Goal: Information Seeking & Learning: Understand process/instructions

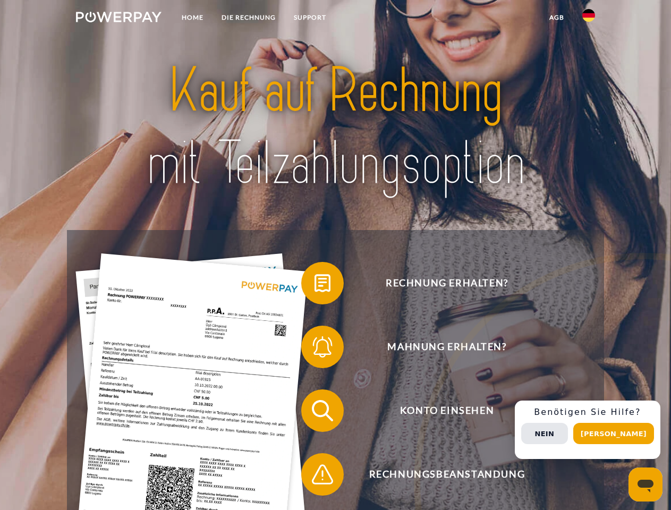
click at [119, 19] on img at bounding box center [119, 17] width 86 height 11
click at [589, 19] on img at bounding box center [589, 15] width 13 height 13
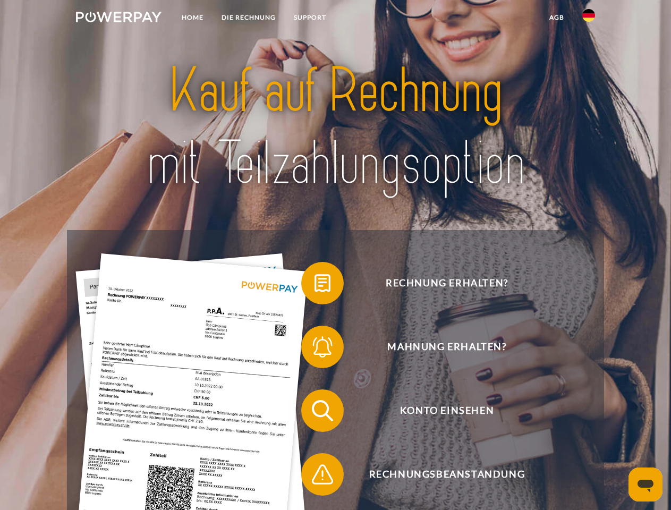
click at [557, 18] on link "agb" at bounding box center [557, 17] width 33 height 19
click at [315, 285] on span at bounding box center [306, 283] width 53 height 53
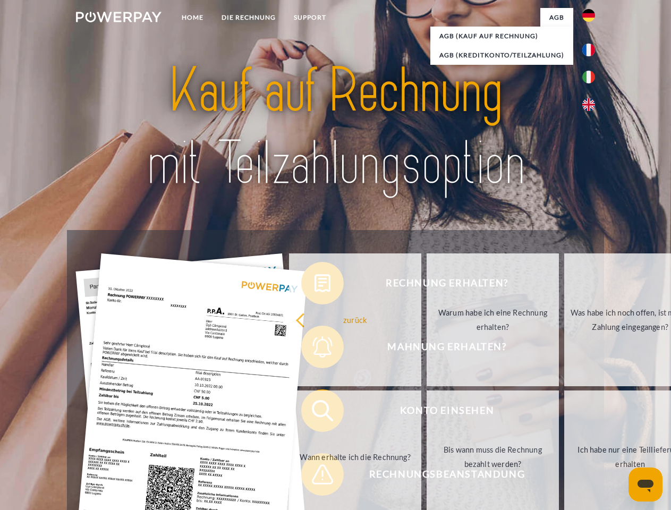
click at [315, 349] on div "Rechnung erhalten? Mahnung erhalten? Konto einsehen" at bounding box center [335, 442] width 537 height 425
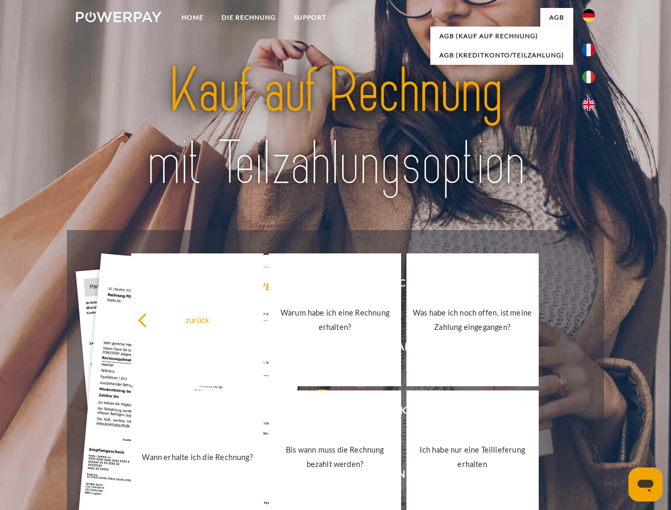
click at [315, 413] on link "Bis wann muss die Rechnung bezahlt werden?" at bounding box center [335, 457] width 132 height 133
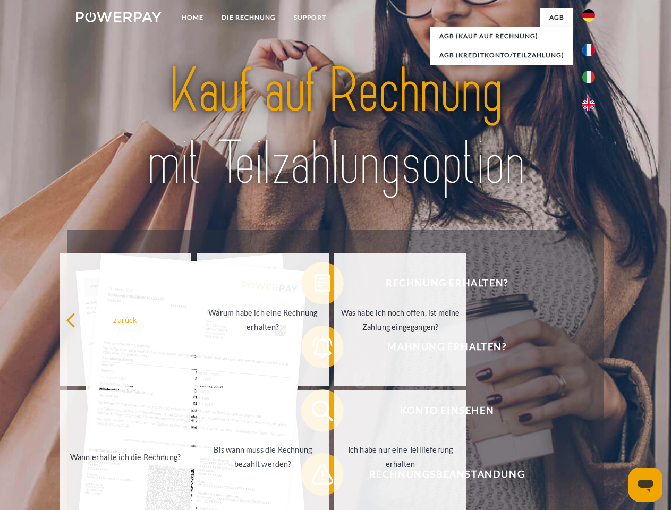
click at [315, 477] on div "zurück Warum habe ich eine Rechnung erhalten? Was habe ich noch offen, ist mein…" at bounding box center [264, 388] width 430 height 274
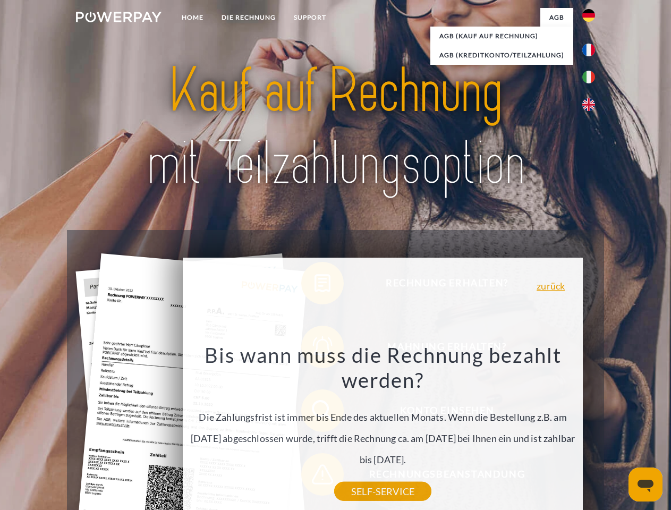
click at [592, 430] on div "Rechnung erhalten? Mahnung erhalten? Konto einsehen" at bounding box center [335, 442] width 537 height 425
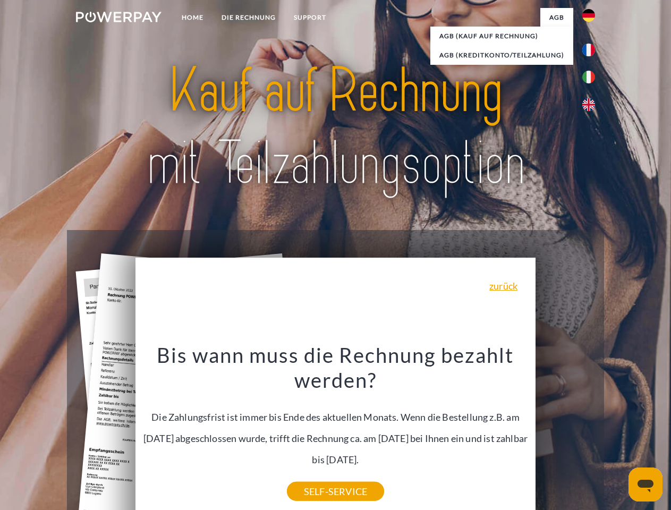
click at [566, 432] on span "Konto einsehen" at bounding box center [447, 411] width 260 height 43
click at [618, 434] on header "Home DIE RECHNUNG SUPPORT" at bounding box center [335, 367] width 671 height 734
